Goal: Transaction & Acquisition: Purchase product/service

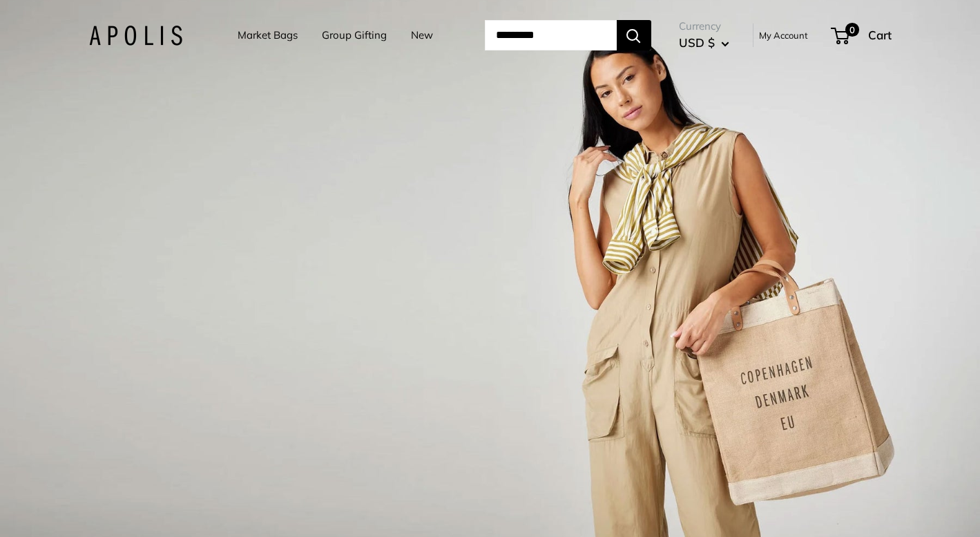
click at [261, 32] on link "Market Bags" at bounding box center [268, 35] width 60 height 19
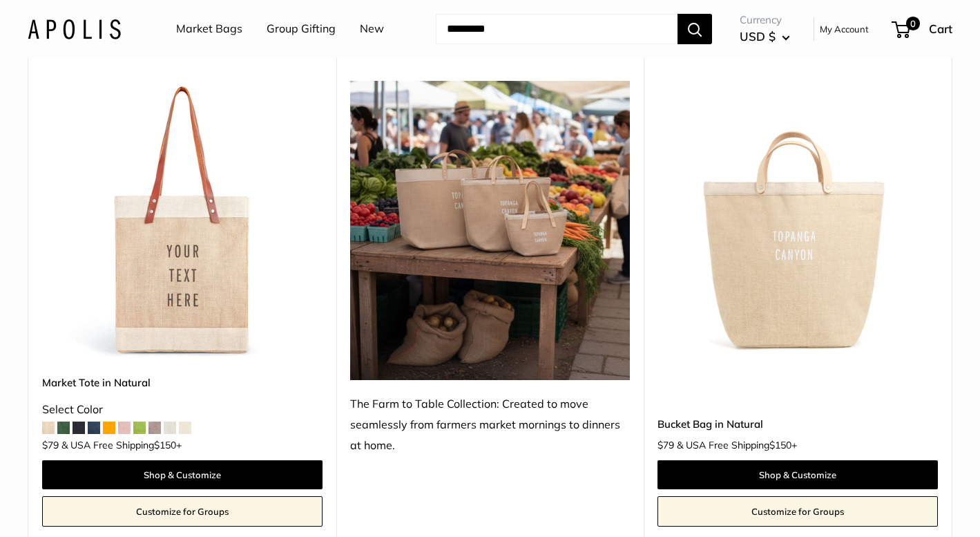
scroll to position [670, 0]
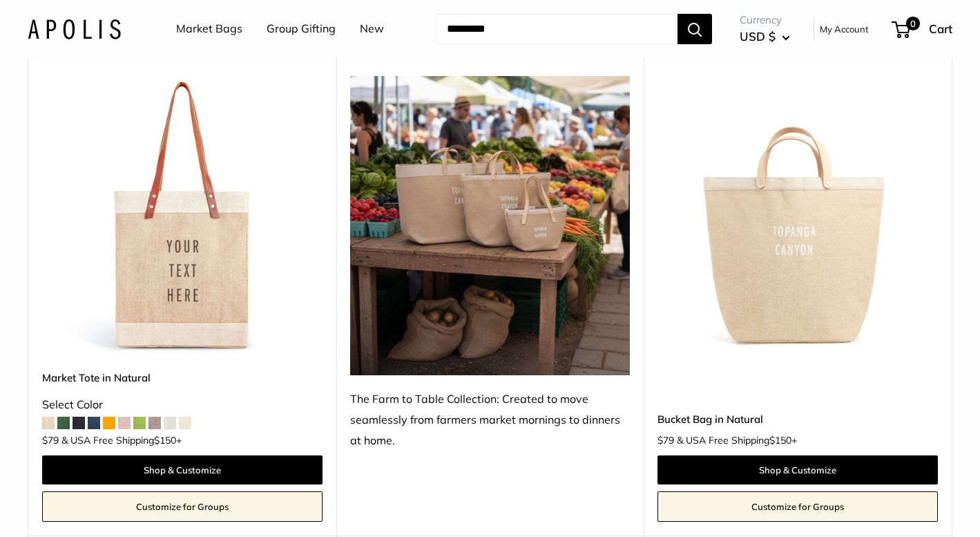
click at [59, 422] on span at bounding box center [63, 423] width 12 height 12
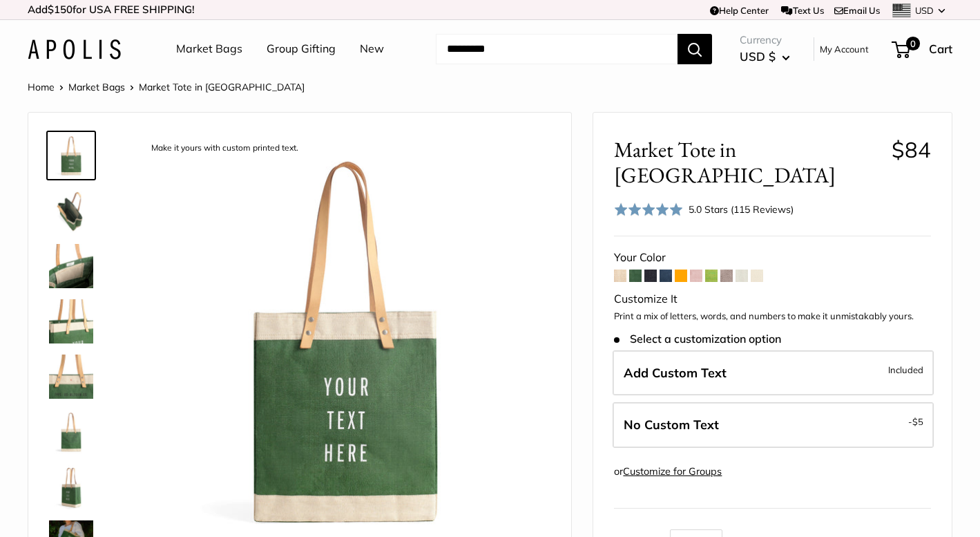
click at [620, 269] on span at bounding box center [620, 275] width 12 height 12
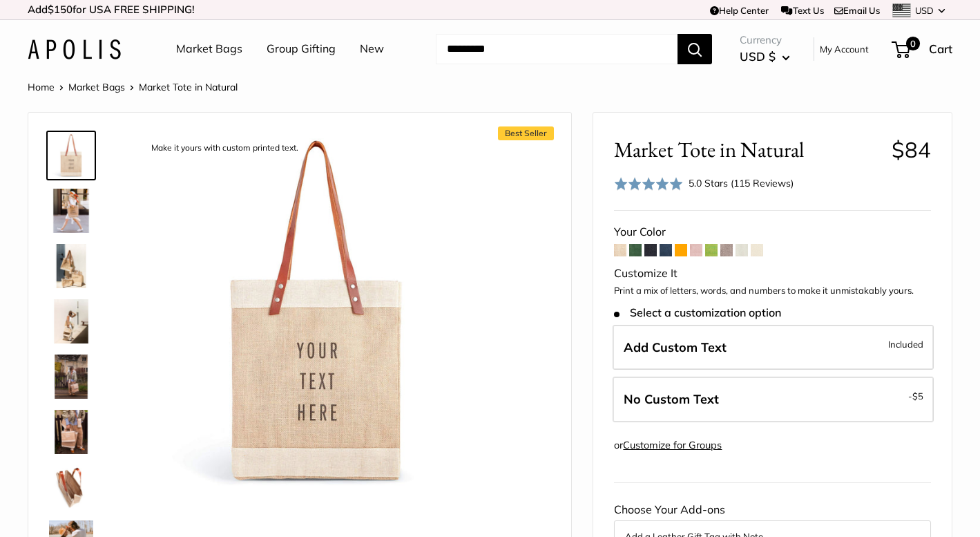
click at [67, 323] on img at bounding box center [71, 321] width 44 height 44
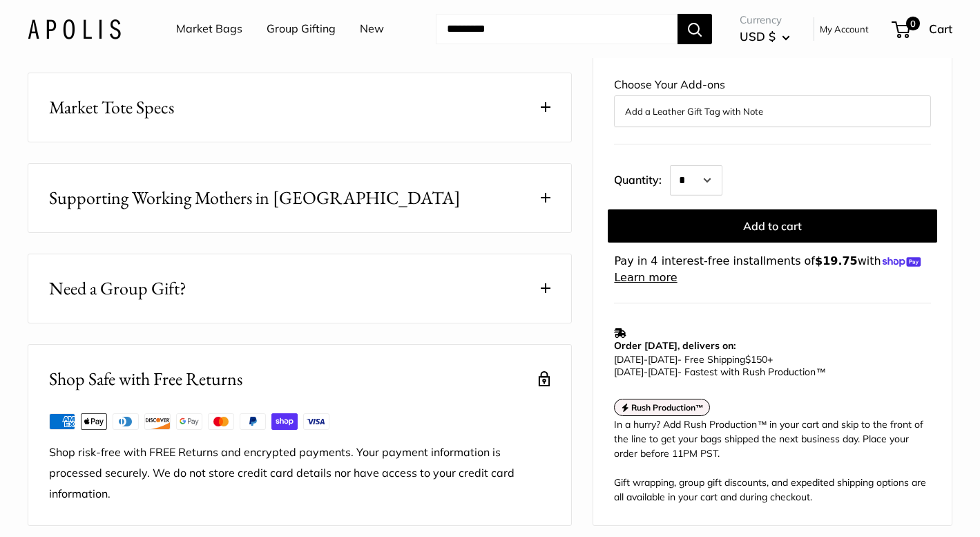
scroll to position [624, 0]
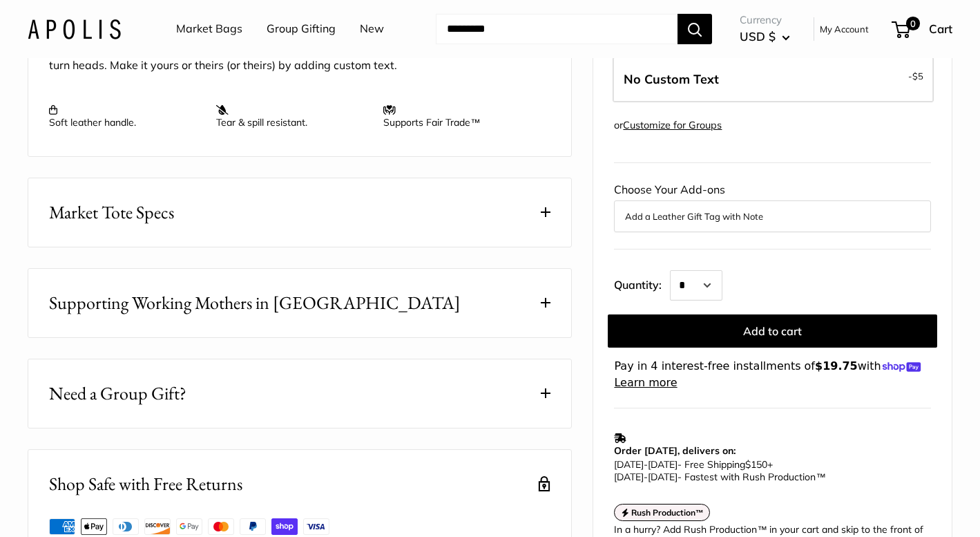
click at [546, 303] on span at bounding box center [546, 303] width 10 height 10
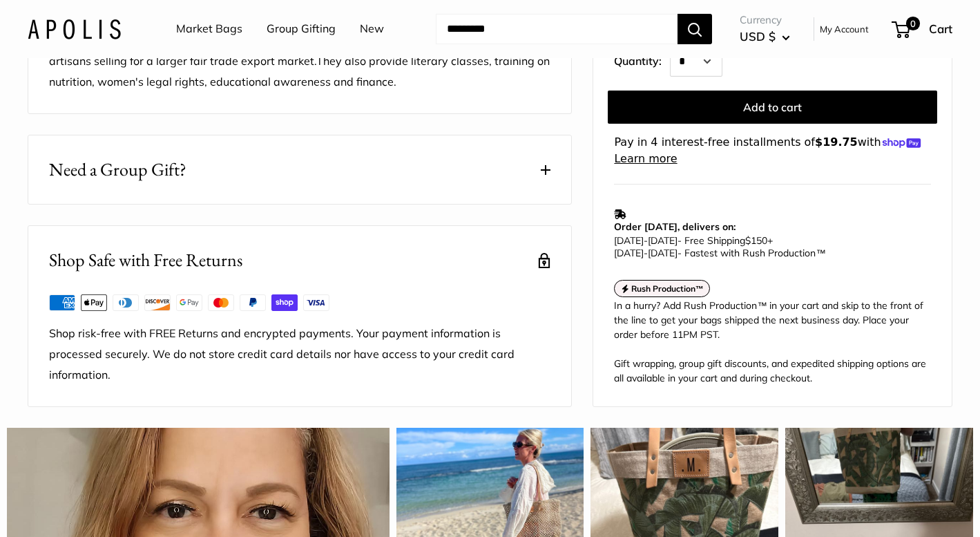
scroll to position [1103, 0]
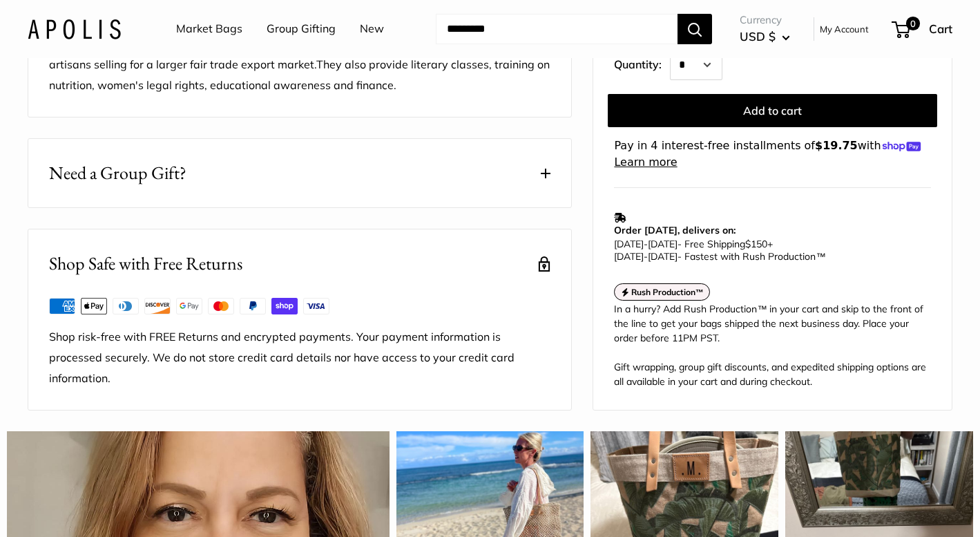
click at [552, 173] on button "Need a Group Gift?" at bounding box center [299, 173] width 543 height 68
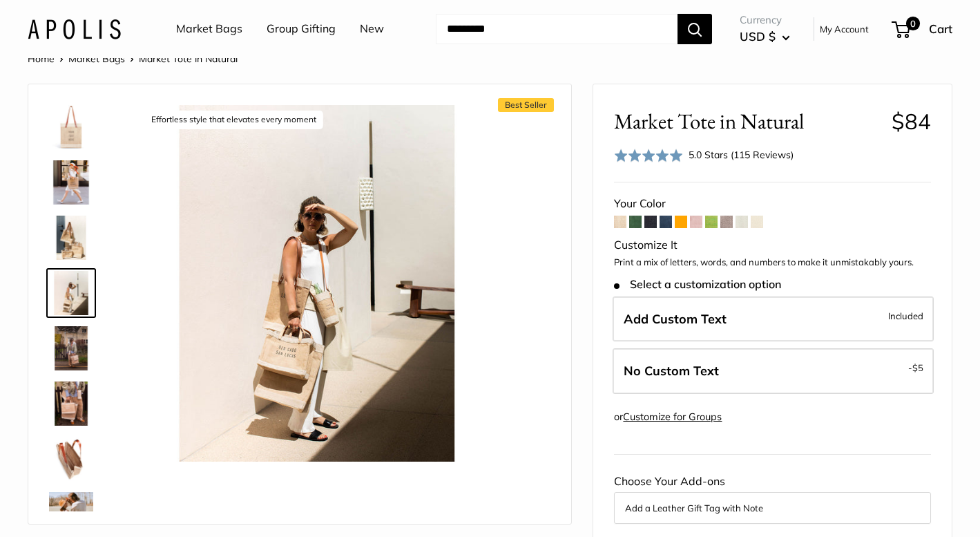
scroll to position [0, 0]
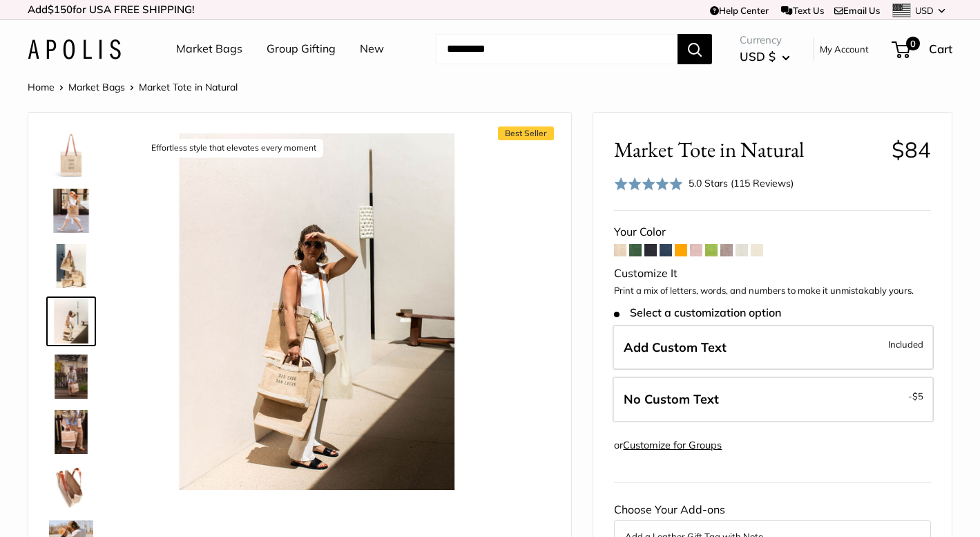
click at [209, 48] on link "Market Bags" at bounding box center [209, 49] width 66 height 21
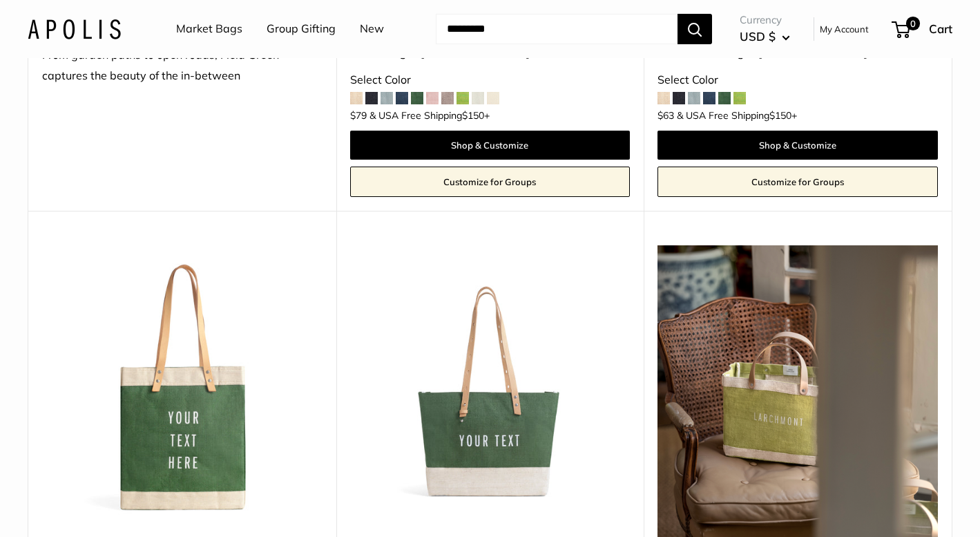
scroll to position [3583, 0]
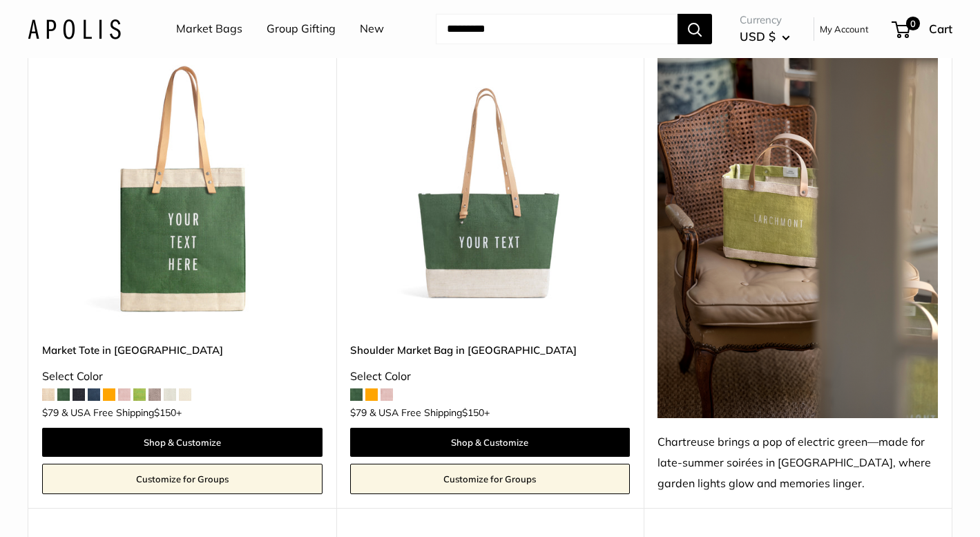
click at [49, 397] on span at bounding box center [48, 394] width 12 height 12
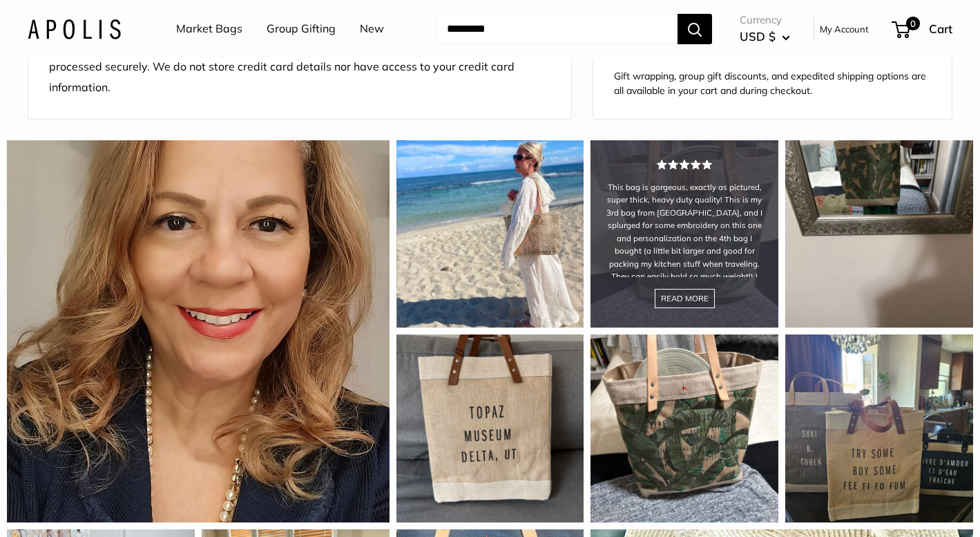
scroll to position [1150, 0]
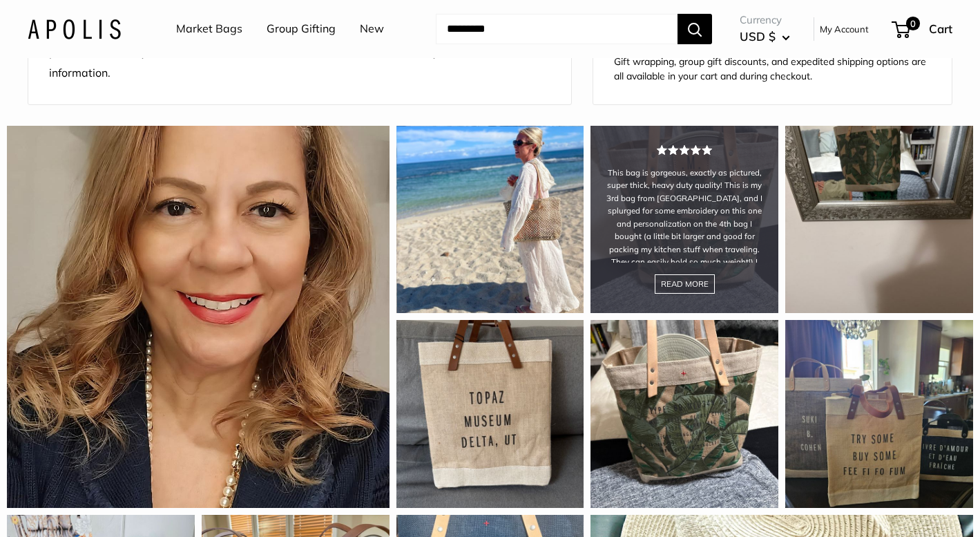
click at [689, 278] on div "This bag is gorgeous, exactly as pictured, super thick, heavy duty quality! Thi…" at bounding box center [685, 220] width 188 height 188
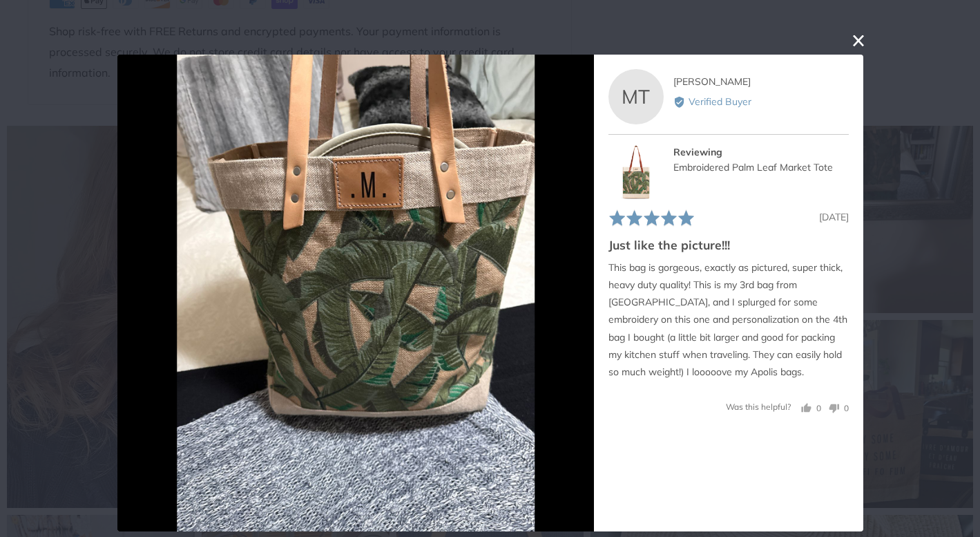
click at [858, 39] on button "close this modal window" at bounding box center [859, 40] width 17 height 17
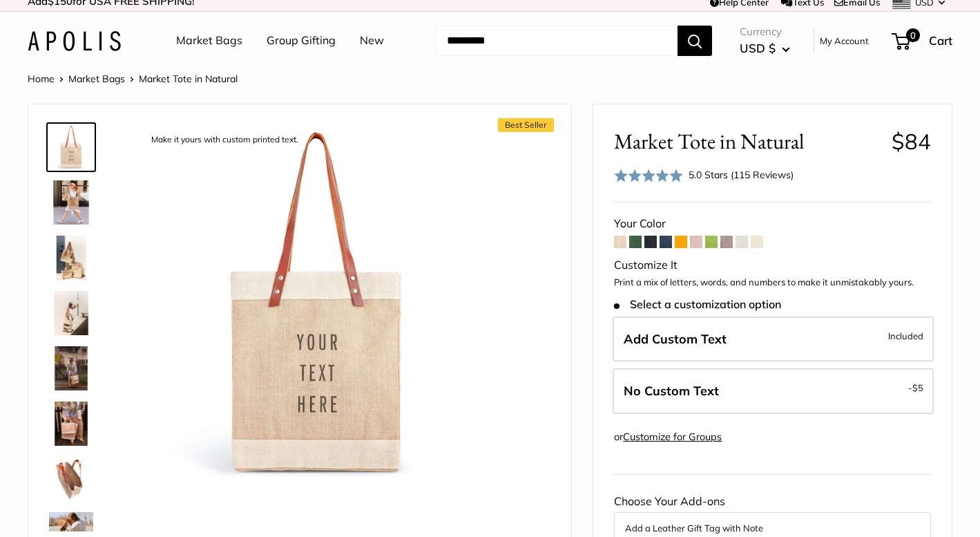
scroll to position [0, 0]
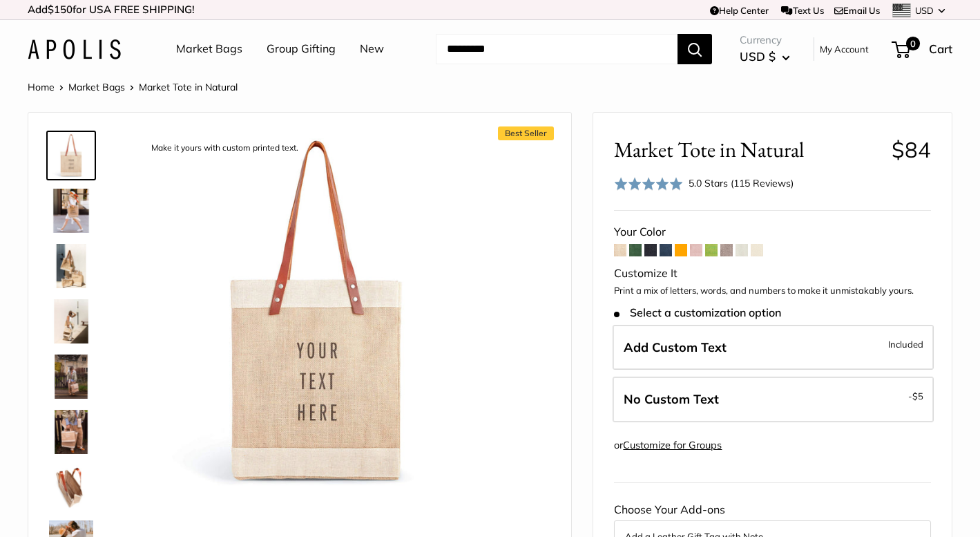
click at [97, 89] on link "Market Bags" at bounding box center [96, 87] width 57 height 12
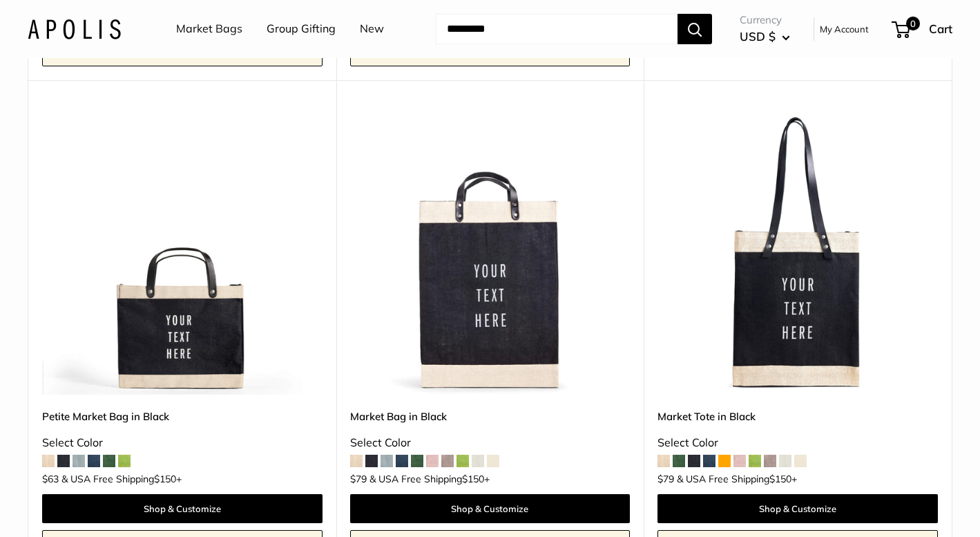
scroll to position [5994, 0]
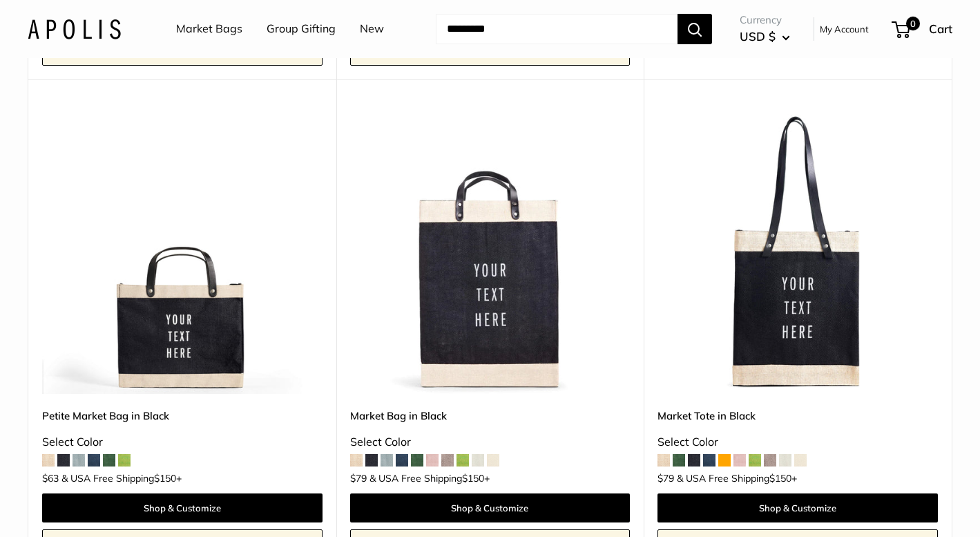
click at [0, 0] on img at bounding box center [0, 0] width 0 height 0
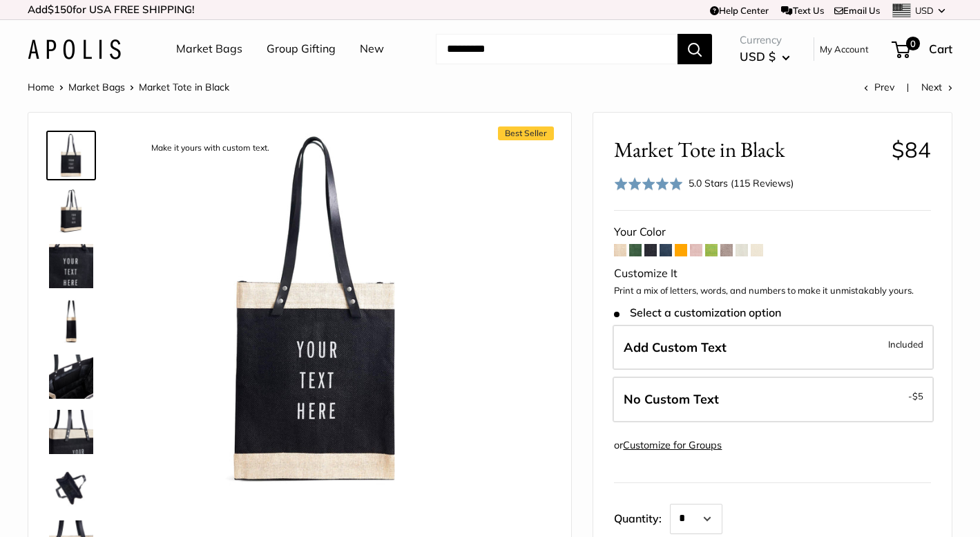
click at [622, 249] on span at bounding box center [620, 250] width 12 height 12
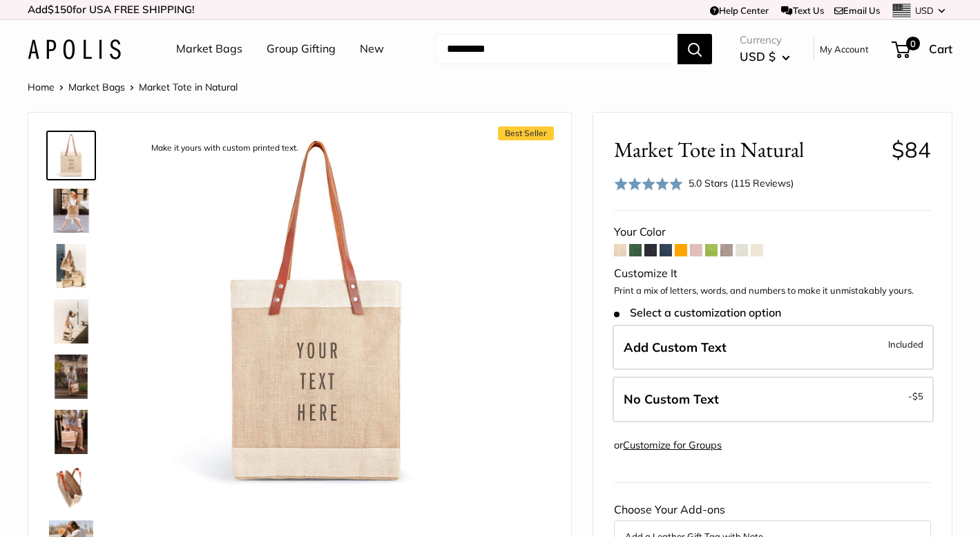
click at [744, 251] on span at bounding box center [742, 250] width 12 height 12
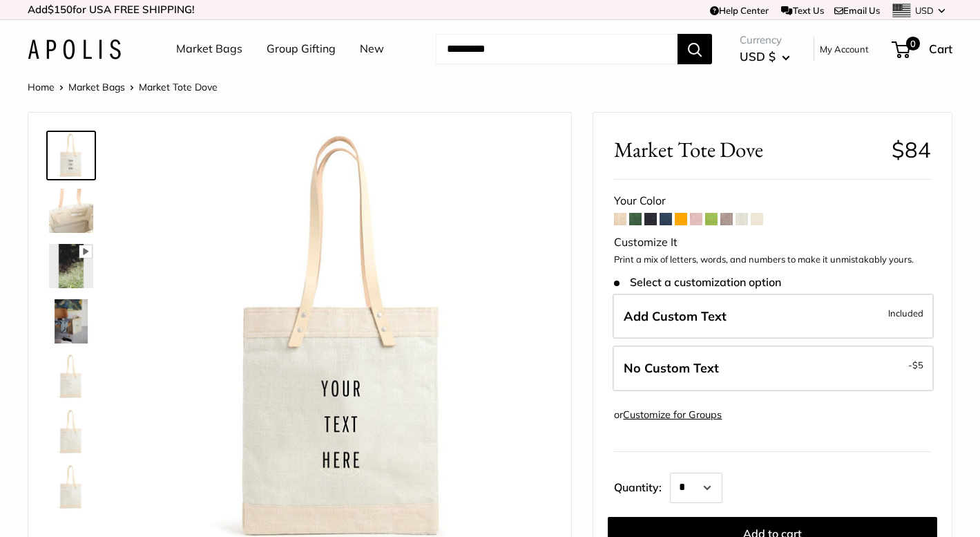
click at [761, 219] on span at bounding box center [757, 219] width 12 height 12
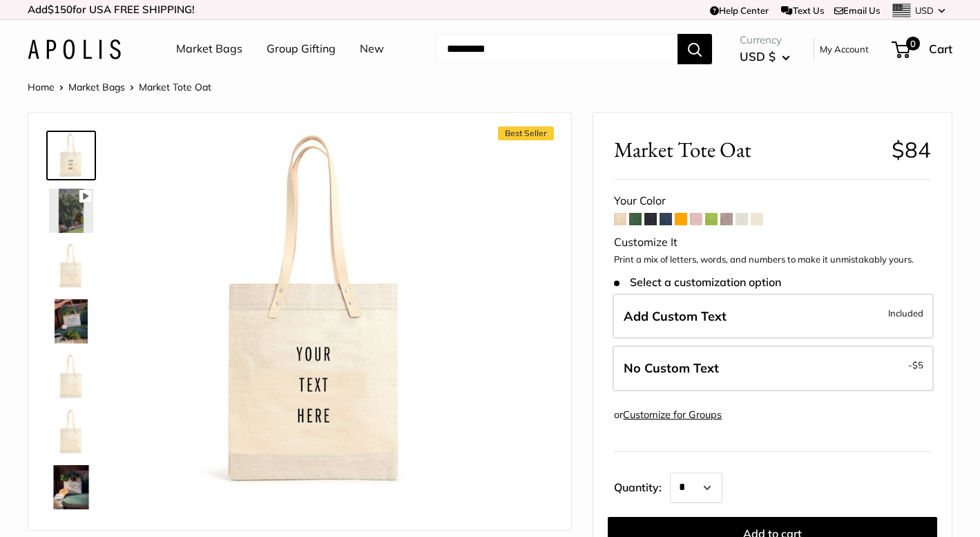
click at [618, 221] on span at bounding box center [620, 219] width 12 height 12
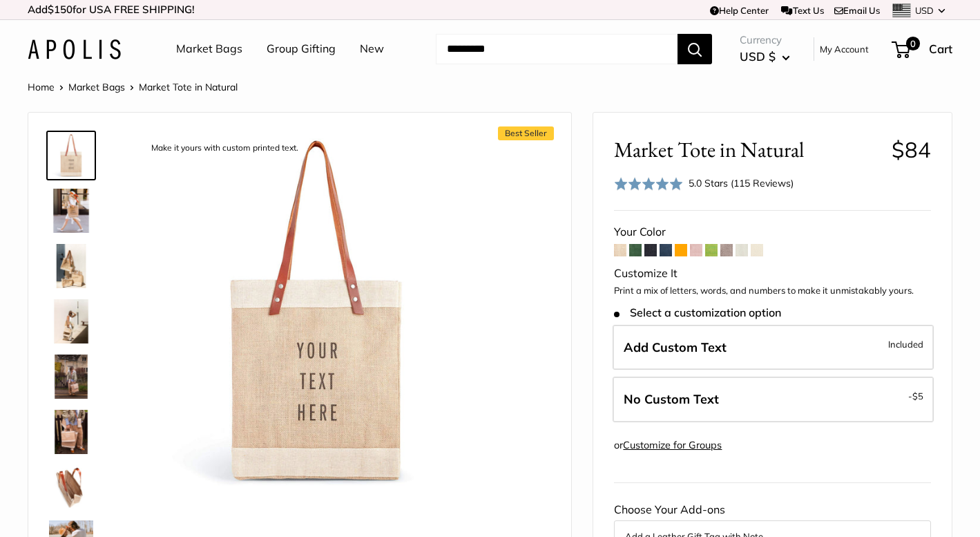
click at [659, 187] on span at bounding box center [648, 184] width 69 height 14
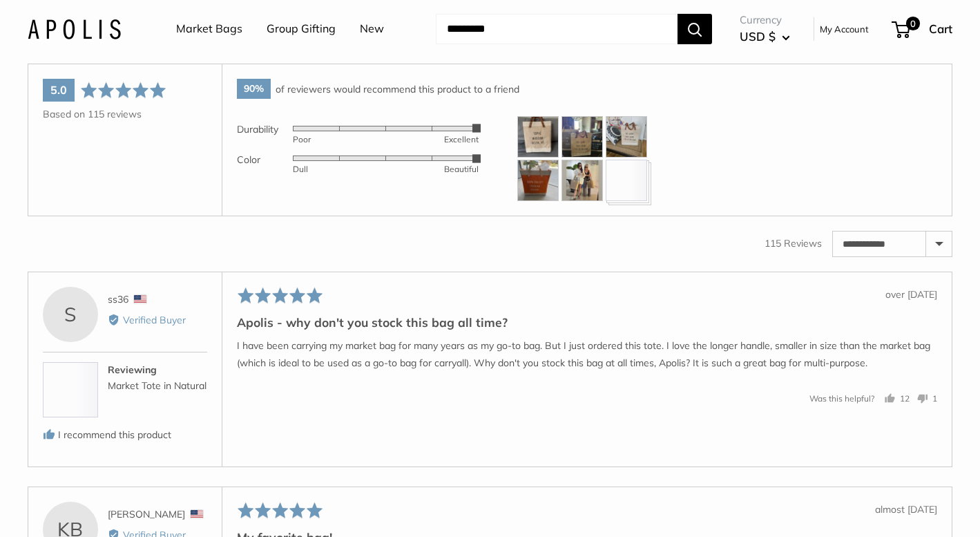
scroll to position [2076, 0]
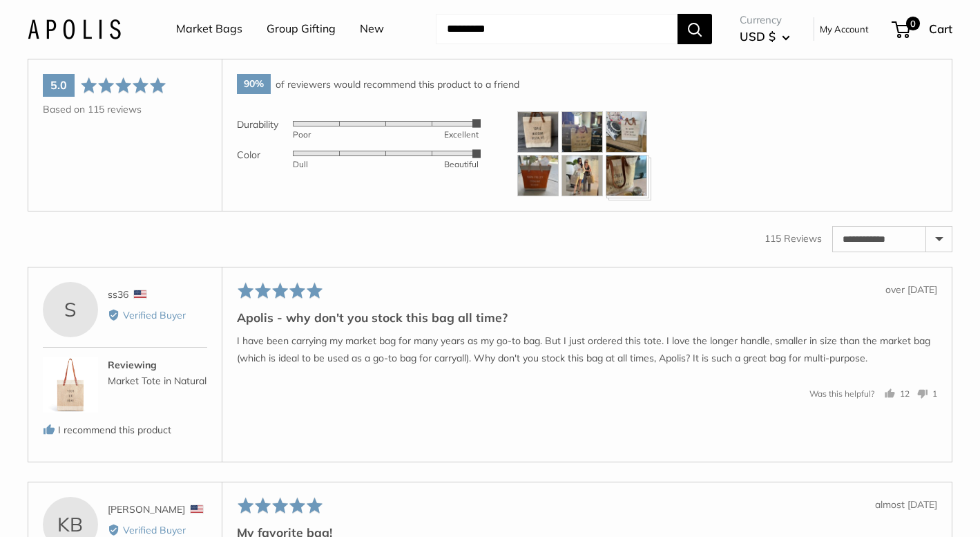
click at [540, 134] on img at bounding box center [538, 131] width 41 height 41
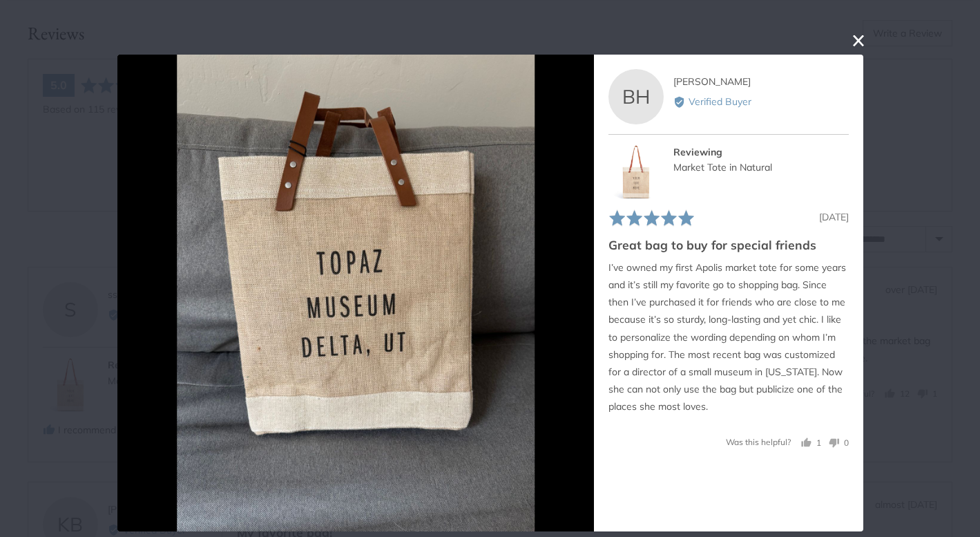
click at [858, 38] on button "close this modal window" at bounding box center [859, 40] width 17 height 17
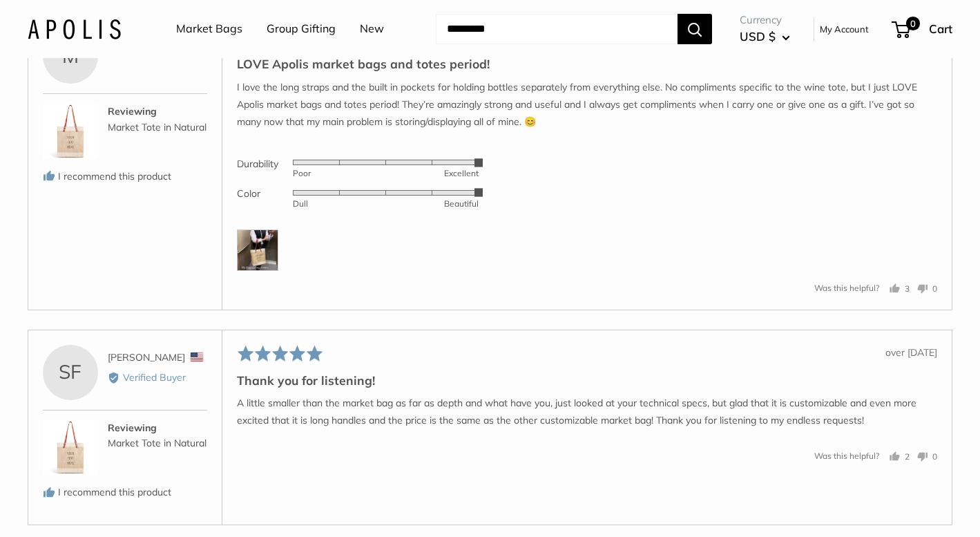
scroll to position [2769, 0]
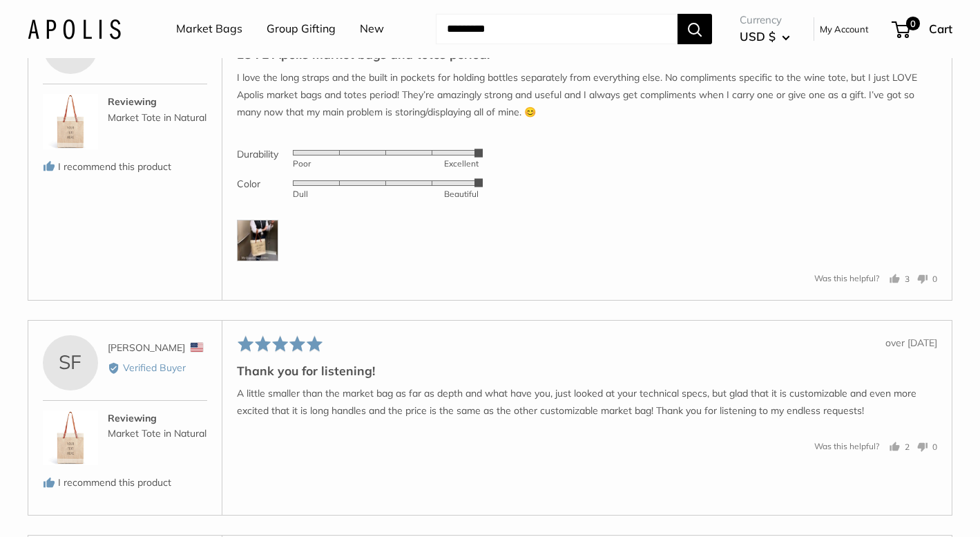
click at [260, 244] on img at bounding box center [257, 240] width 41 height 41
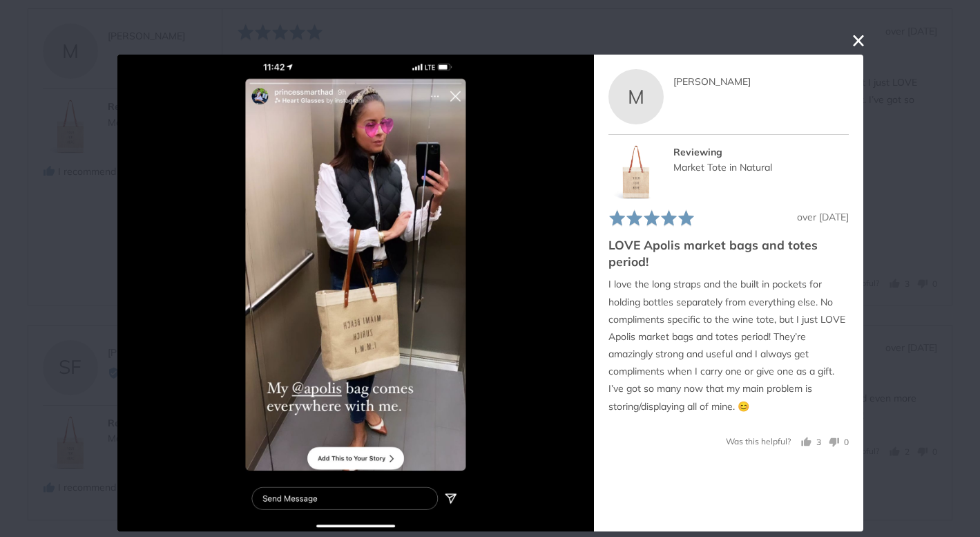
scroll to position [2763, 0]
click at [858, 41] on button "close this modal window" at bounding box center [859, 40] width 17 height 17
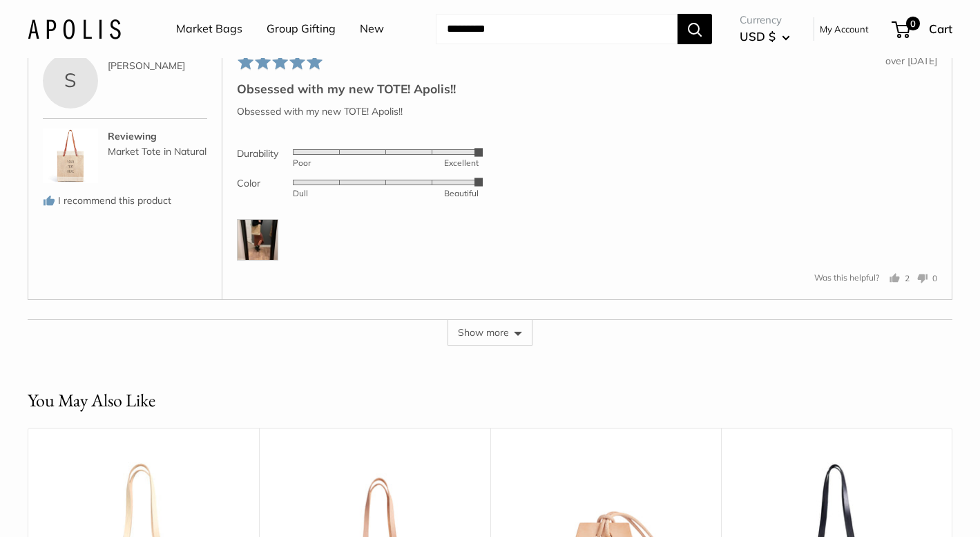
scroll to position [3281, 0]
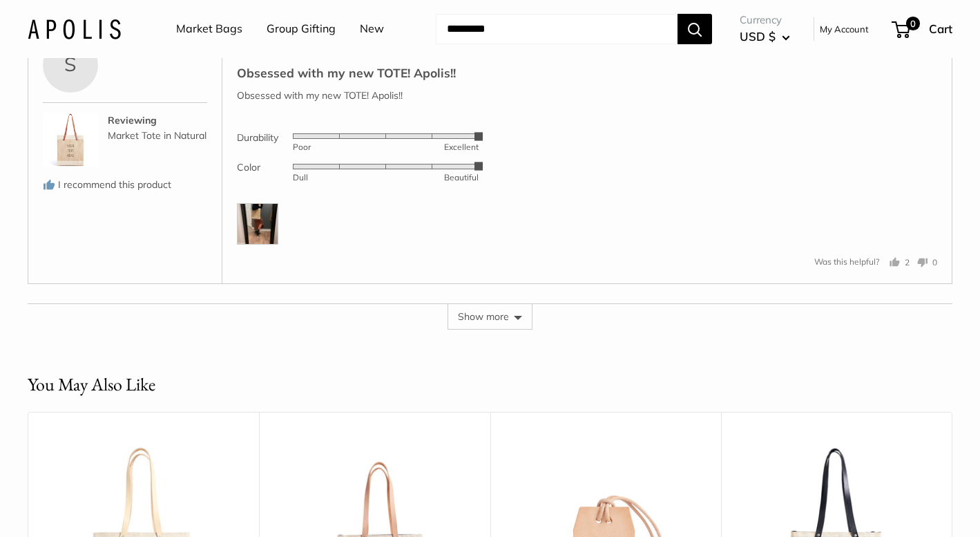
click at [262, 210] on img at bounding box center [257, 223] width 41 height 41
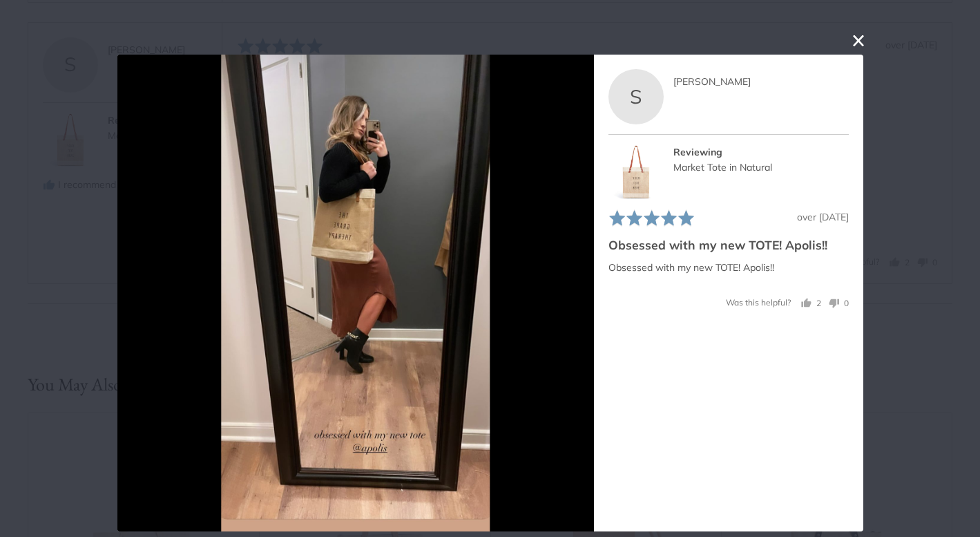
click at [858, 41] on button "close this modal window" at bounding box center [859, 40] width 17 height 17
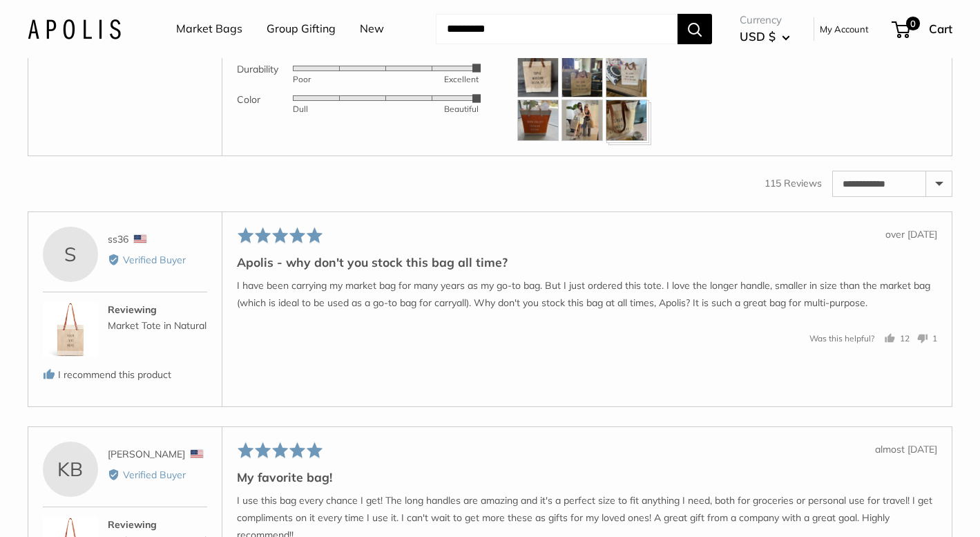
scroll to position [2152, 0]
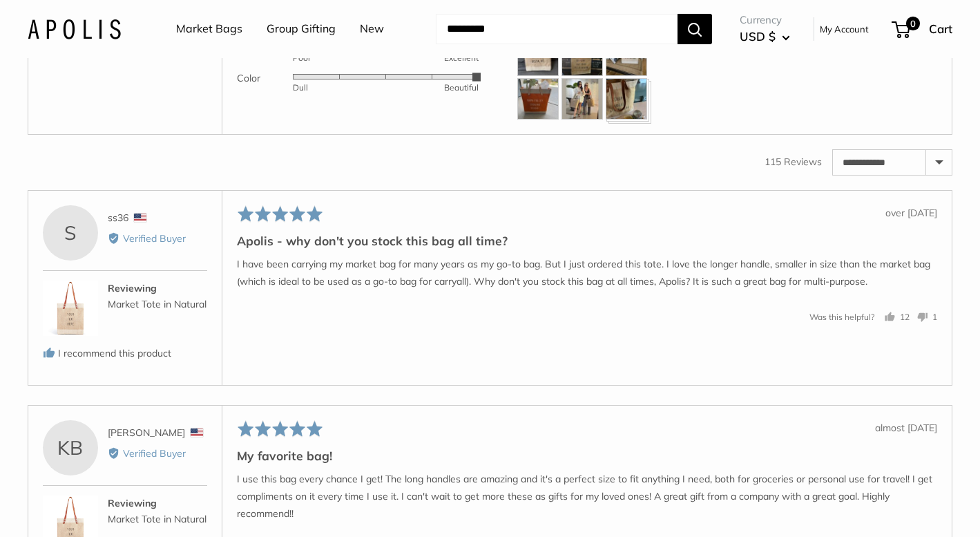
click at [938, 164] on select "**********" at bounding box center [892, 162] width 119 height 25
select select "*********"
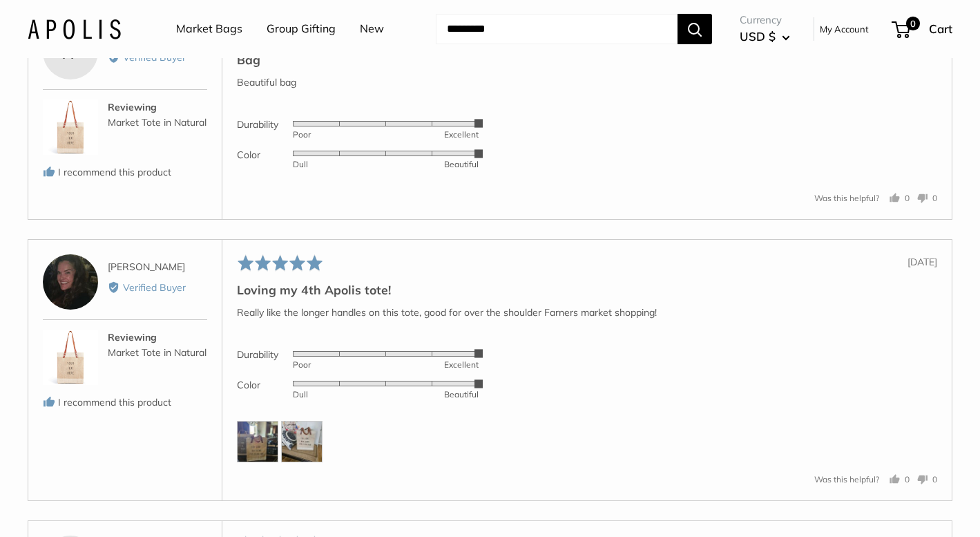
scroll to position [2931, 0]
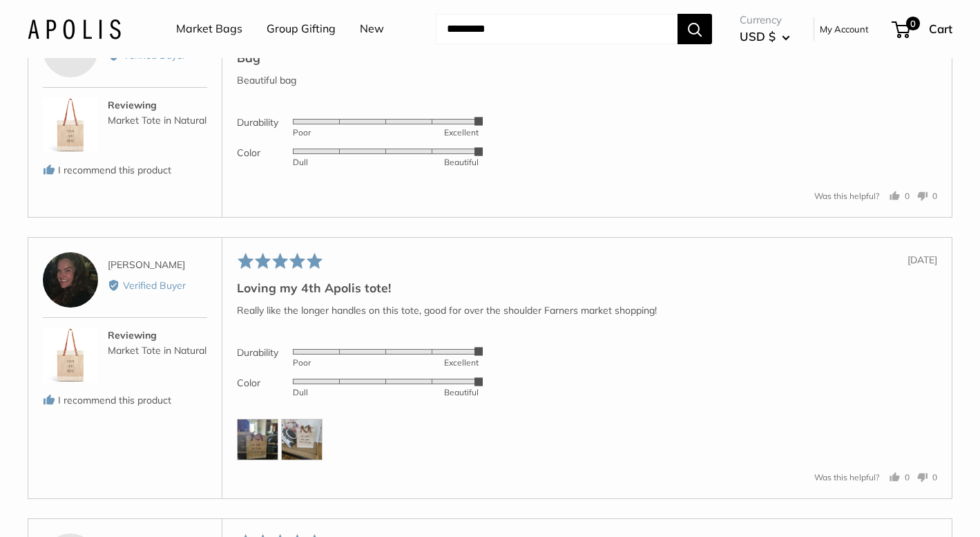
click at [260, 454] on img at bounding box center [257, 439] width 41 height 41
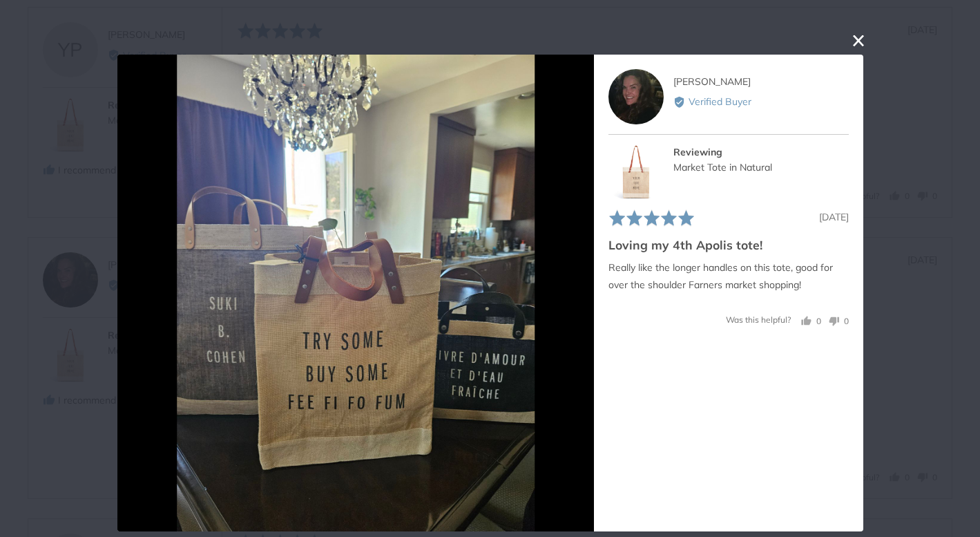
click at [851, 43] on button "close this modal window" at bounding box center [859, 40] width 17 height 17
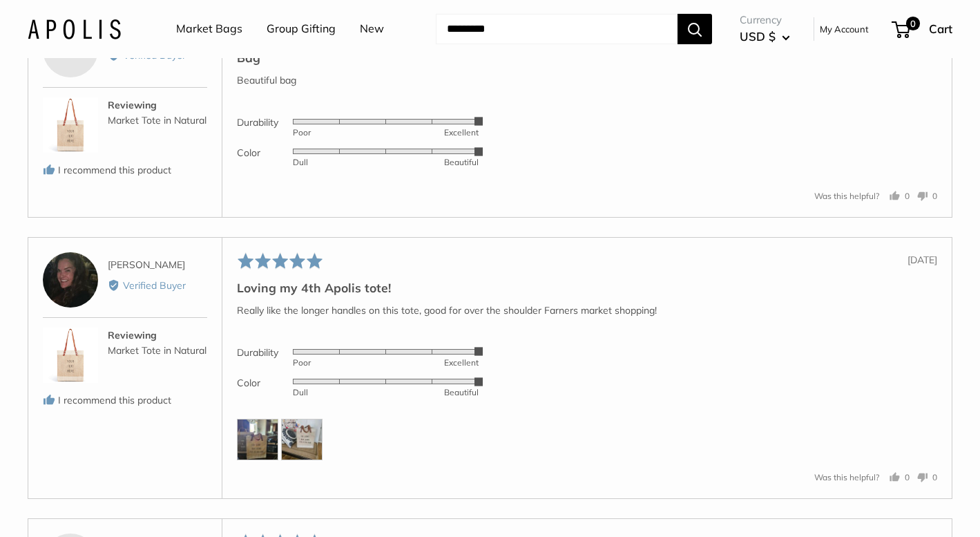
click at [305, 442] on img at bounding box center [301, 439] width 41 height 41
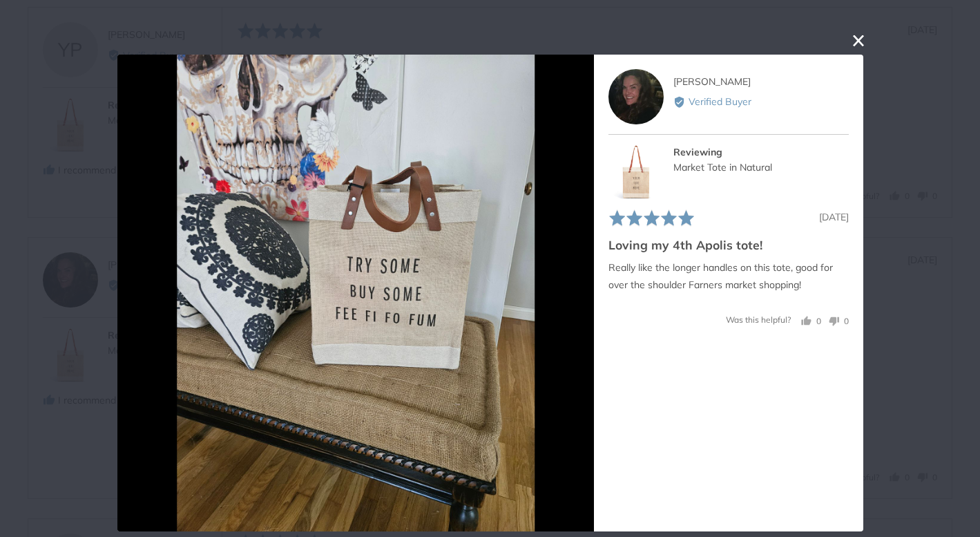
click at [858, 42] on button "close this modal window" at bounding box center [859, 40] width 17 height 17
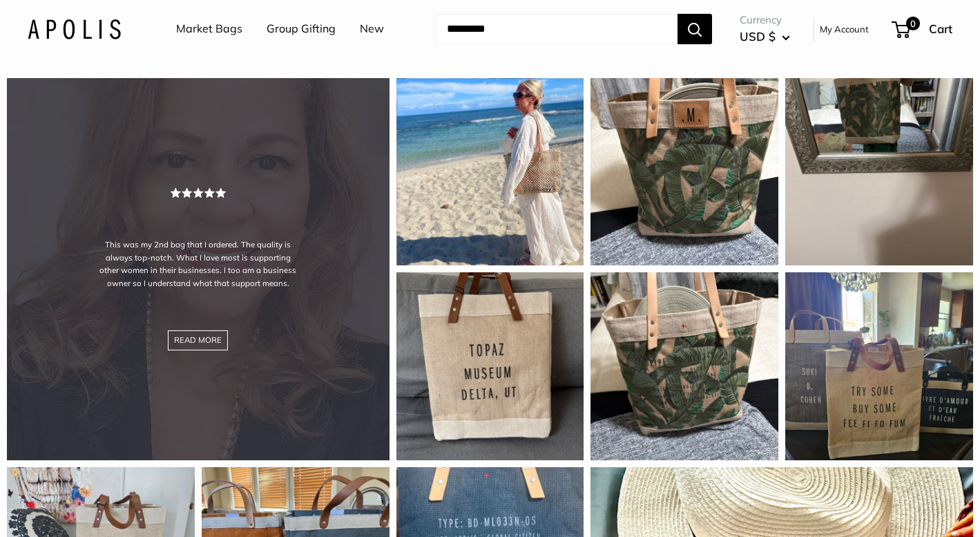
scroll to position [1118, 0]
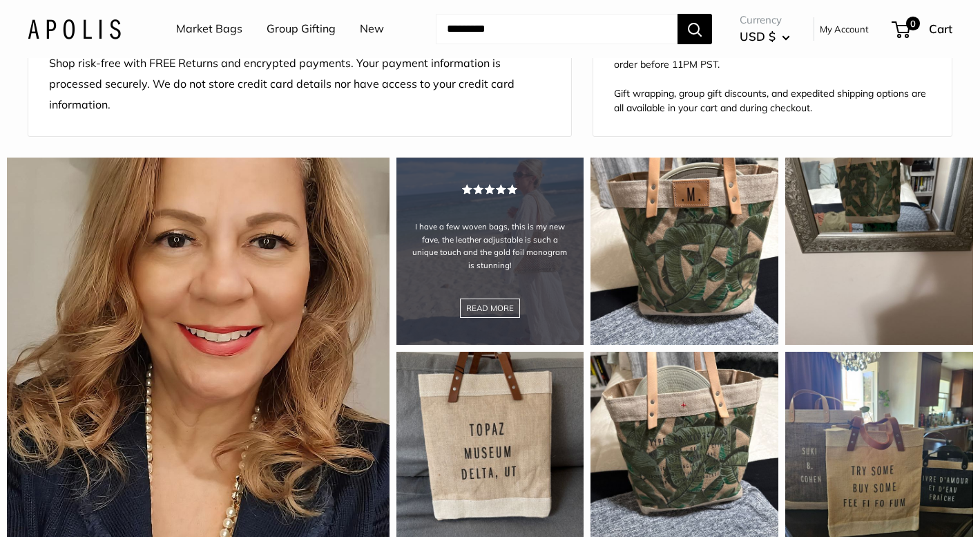
click at [533, 292] on div "I have a few woven bags, this is my new fave, the leather adjustable is such a …" at bounding box center [491, 252] width 188 height 188
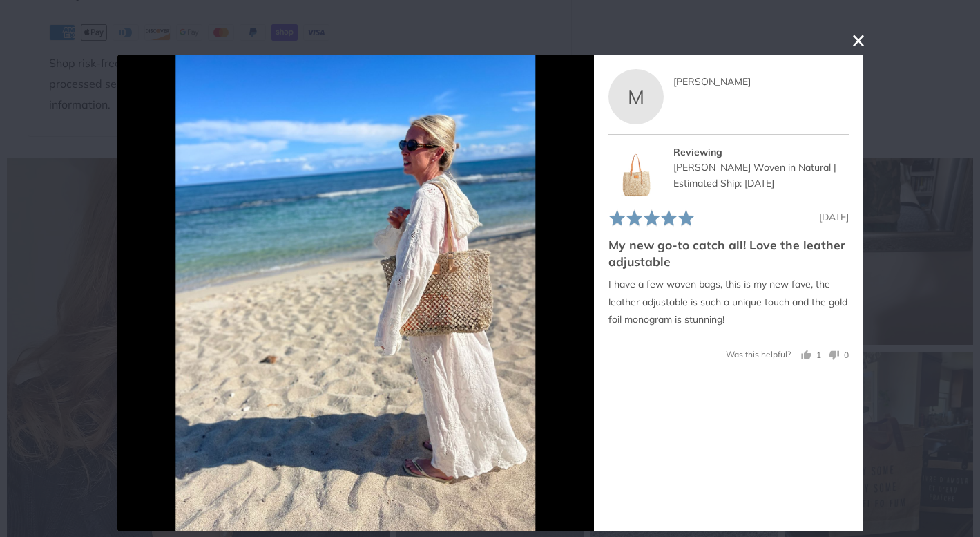
click at [862, 43] on button "close this modal window" at bounding box center [859, 40] width 17 height 17
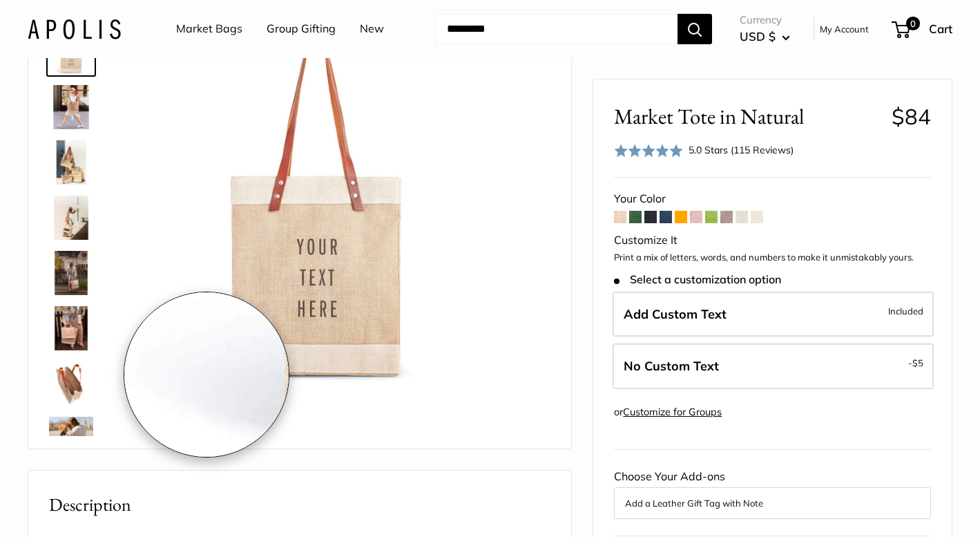
scroll to position [0, 0]
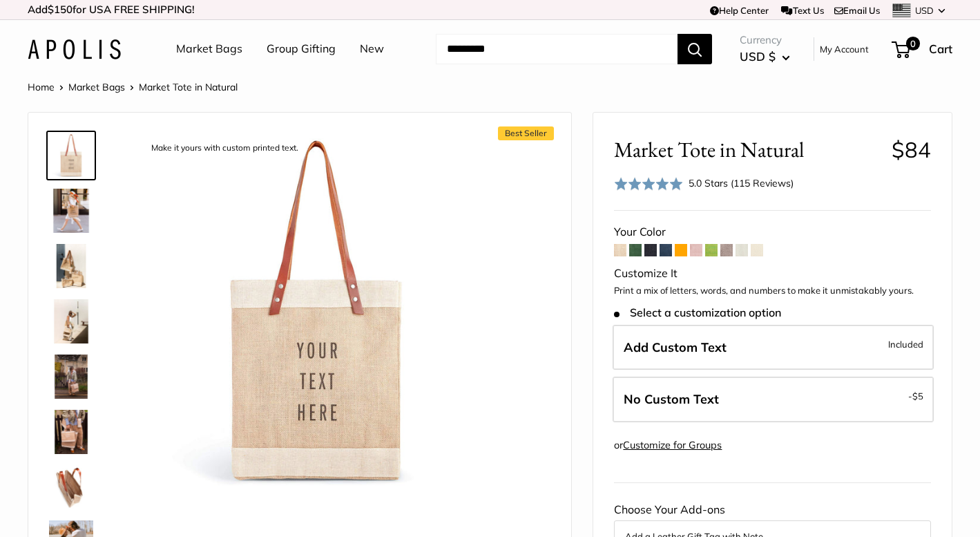
click at [37, 90] on link "Home" at bounding box center [41, 87] width 27 height 12
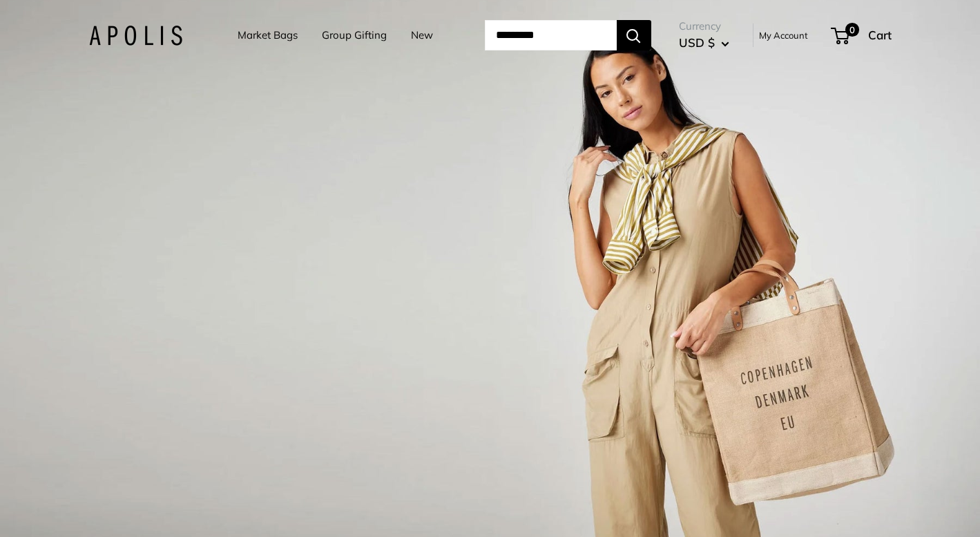
click at [128, 35] on img at bounding box center [135, 36] width 93 height 20
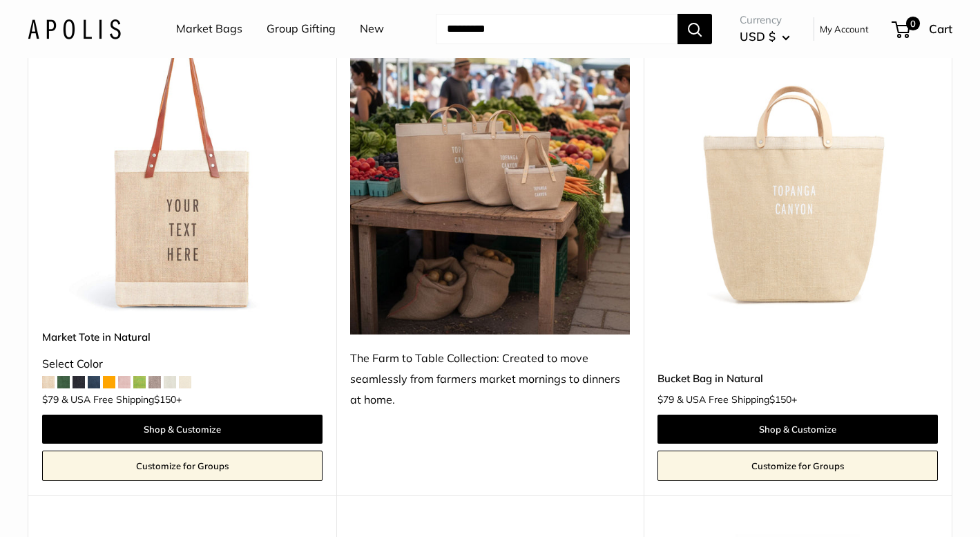
scroll to position [764, 0]
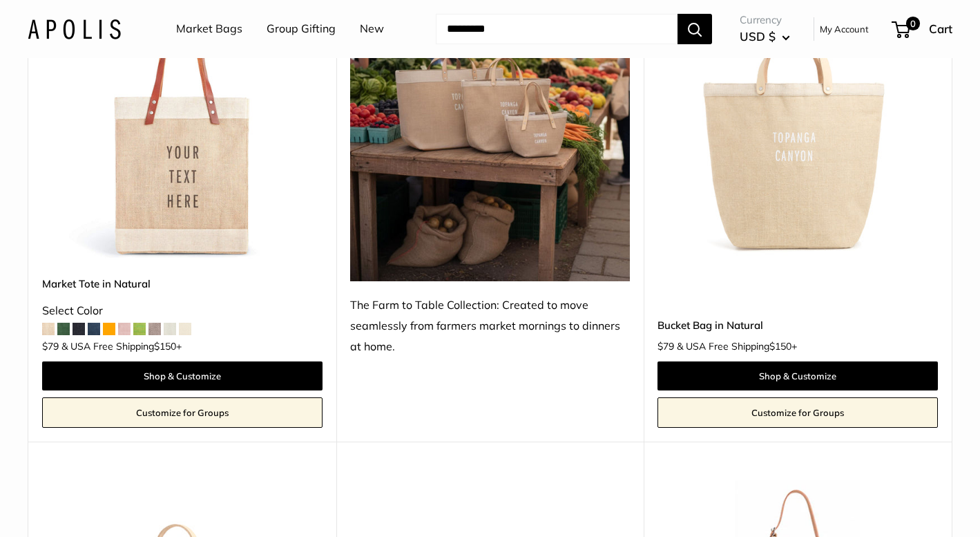
click at [0, 0] on img at bounding box center [0, 0] width 0 height 0
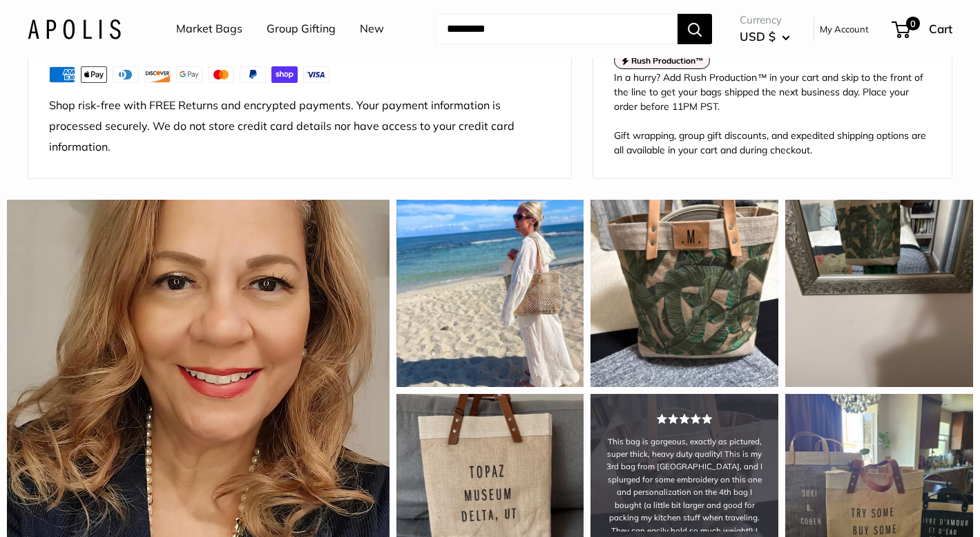
scroll to position [1074, 0]
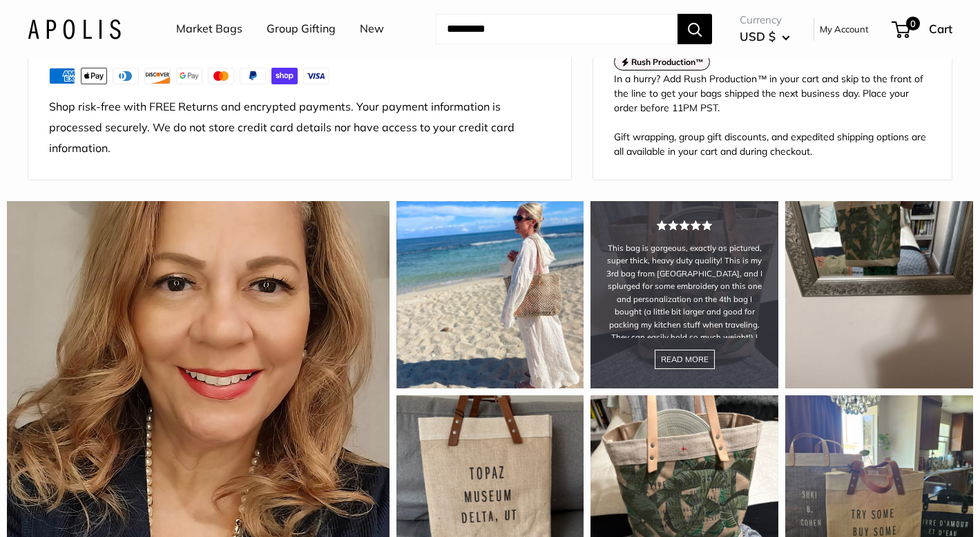
click at [723, 293] on div "This bag is gorgeous, exactly as pictured, super thick, heavy duty quality! Thi…" at bounding box center [685, 295] width 188 height 188
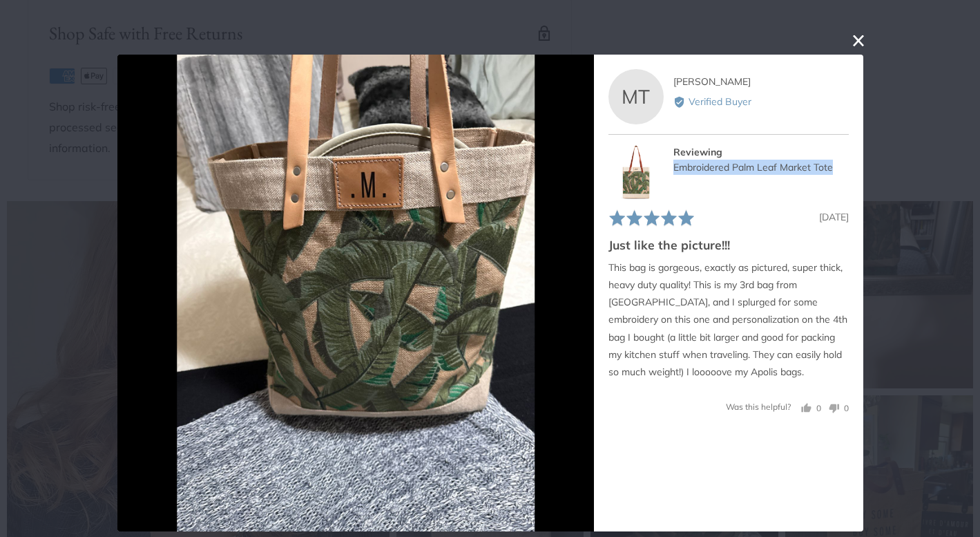
drag, startPoint x: 675, startPoint y: 167, endPoint x: 840, endPoint y: 167, distance: 165.1
click at [840, 167] on div "Embroidered Palm Leaf Market Tote" at bounding box center [761, 167] width 176 height 15
copy div "Embroidered Palm Leaf Market Tote"
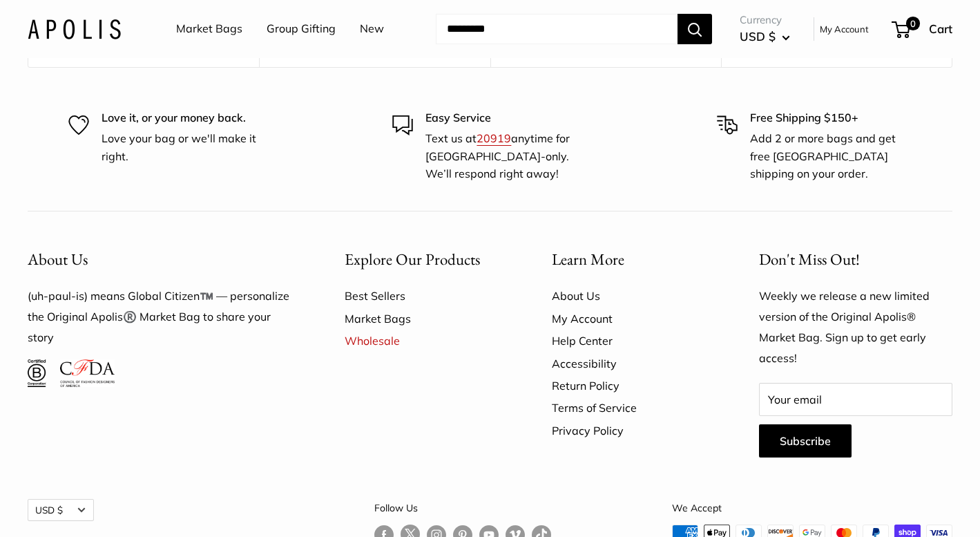
scroll to position [906, 0]
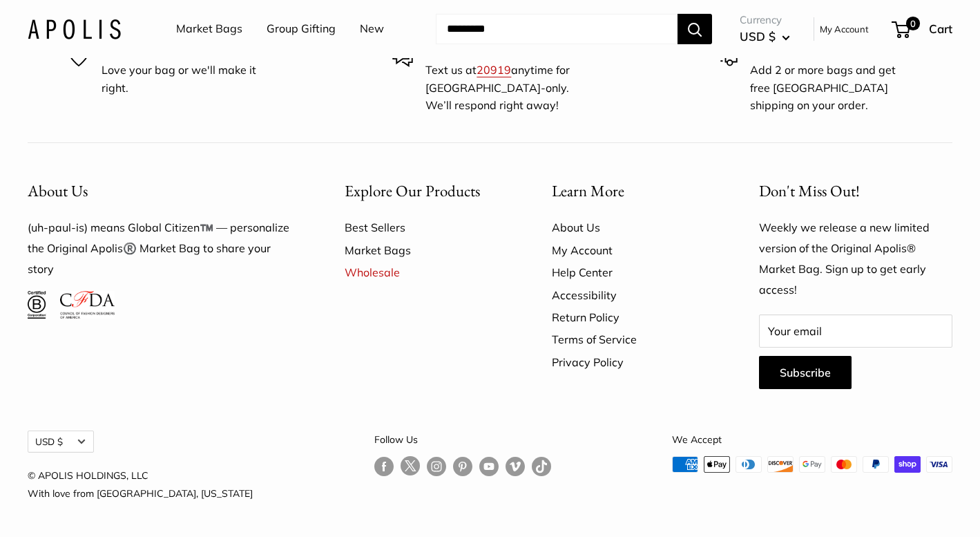
click at [427, 466] on link "Follow us on Instagram" at bounding box center [436, 466] width 19 height 20
